Goal: Task Accomplishment & Management: Complete application form

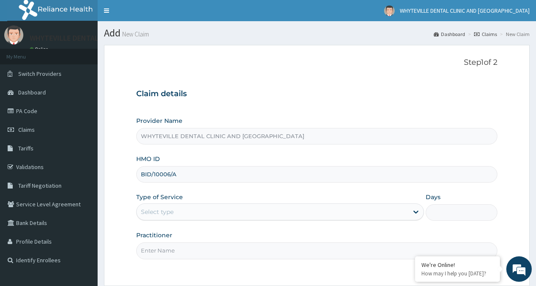
type input "BID/10006/A"
drag, startPoint x: 164, startPoint y: 213, endPoint x: 164, endPoint y: 218, distance: 4.7
click at [164, 214] on div "Select type" at bounding box center [157, 212] width 33 height 8
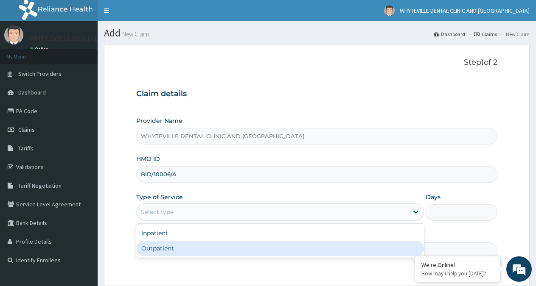
click at [161, 246] on div "Outpatient" at bounding box center [279, 248] width 287 height 15
type input "1"
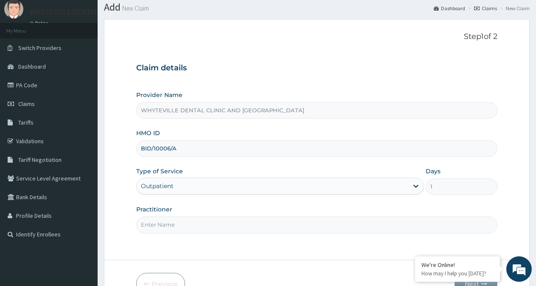
scroll to position [43, 0]
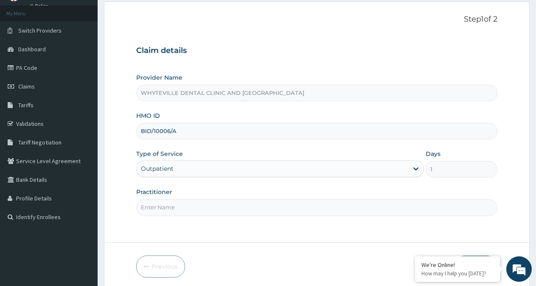
click at [170, 213] on input "Practitioner" at bounding box center [316, 207] width 361 height 17
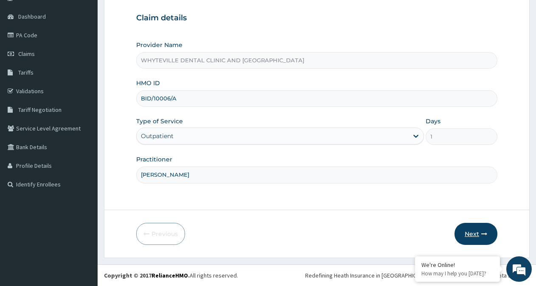
type input "[PERSON_NAME]"
click at [476, 234] on button "Next" at bounding box center [475, 234] width 43 height 22
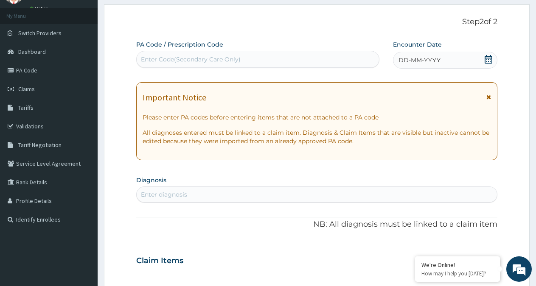
scroll to position [0, 0]
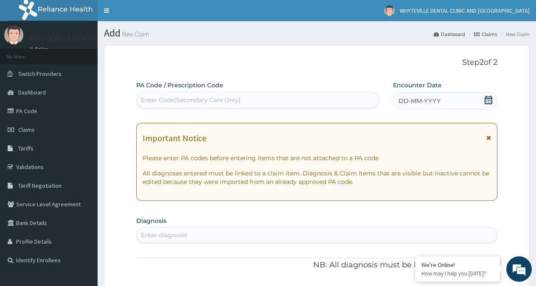
click at [224, 100] on div "Enter Code(Secondary Care Only)" at bounding box center [191, 100] width 100 height 8
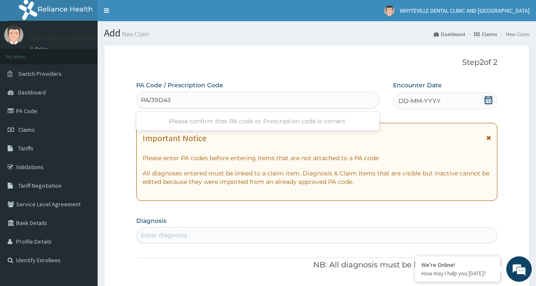
type input "PA/39D43A"
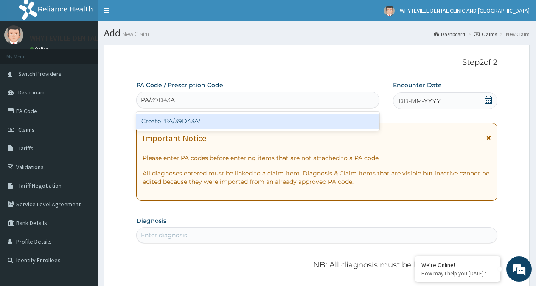
click at [227, 124] on div "Create "PA/39D43A"" at bounding box center [257, 121] width 243 height 15
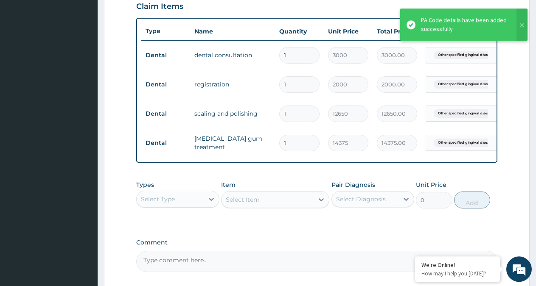
scroll to position [0, 65]
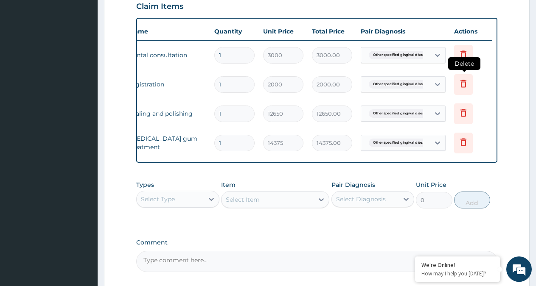
click at [467, 88] on icon at bounding box center [463, 83] width 10 height 10
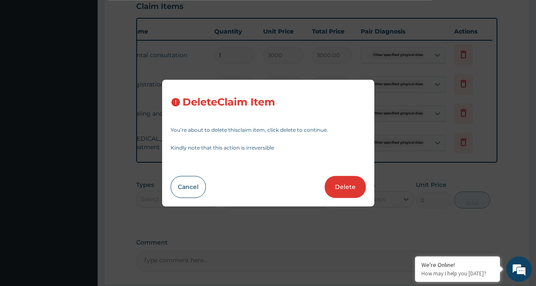
click at [358, 185] on button "Delete" at bounding box center [345, 187] width 41 height 22
type input "12650"
type input "12650.00"
type input "14375"
type input "14375.00"
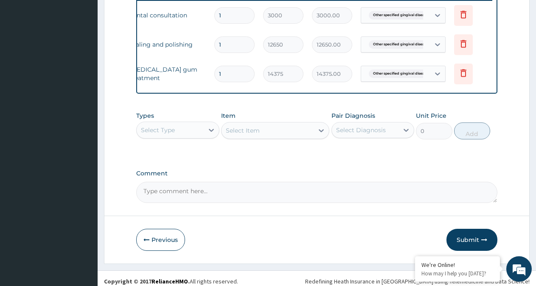
scroll to position [351, 0]
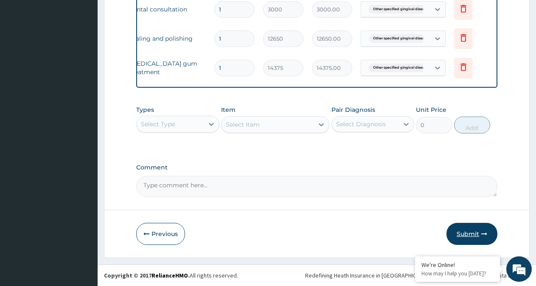
click at [473, 234] on button "Submit" at bounding box center [471, 234] width 51 height 22
